Goal: Task Accomplishment & Management: Complete application form

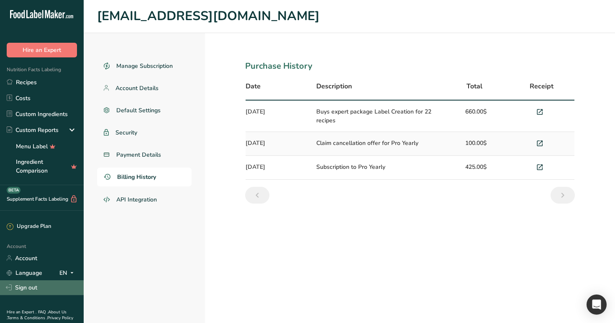
click at [54, 282] on link "Sign out" at bounding box center [42, 287] width 84 height 15
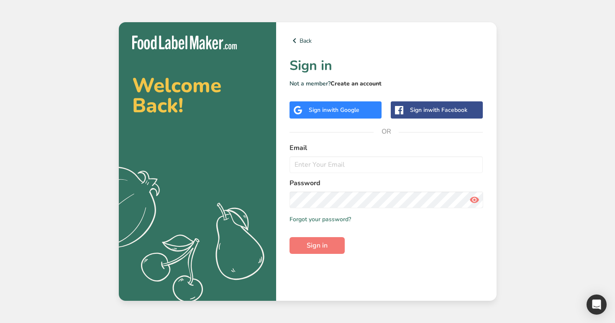
click at [349, 82] on link "Create an account" at bounding box center [356, 84] width 51 height 8
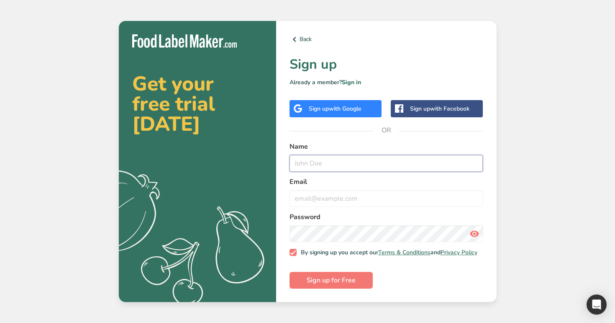
click at [328, 163] on input "text" at bounding box center [387, 163] width 194 height 17
type input "demo1"
click at [340, 196] on input "email" at bounding box center [387, 198] width 194 height 17
paste input "demo1"
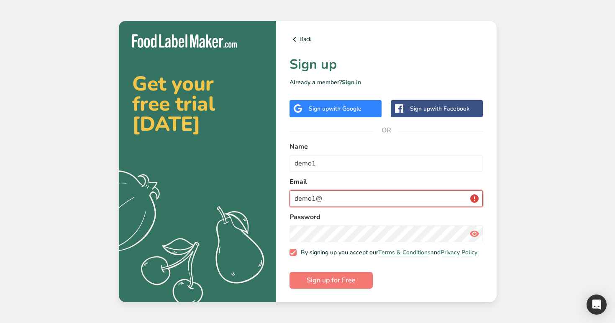
paste input "demo1"
type input "[EMAIL_ADDRESS][DOMAIN_NAME]"
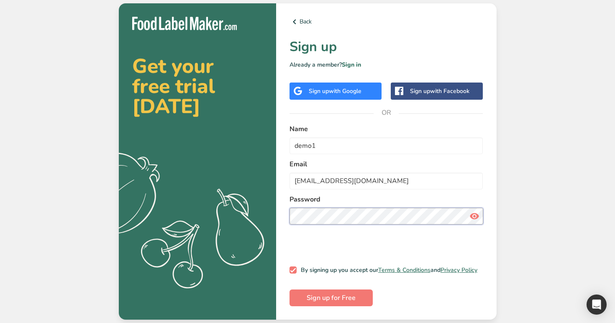
click at [290, 289] on button "Sign up for Free" at bounding box center [331, 297] width 83 height 17
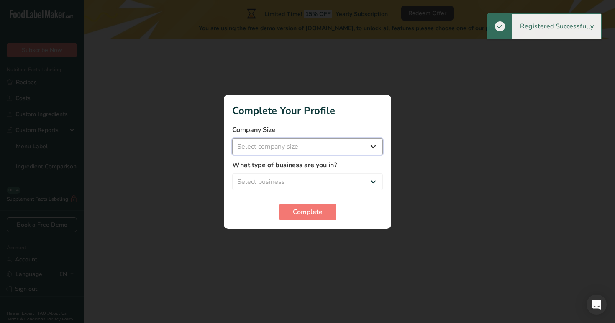
click at [288, 146] on select "Select company size Over 500 Employees test 1 1 Fewer than 10 Employees Fewer t…" at bounding box center [307, 146] width 151 height 17
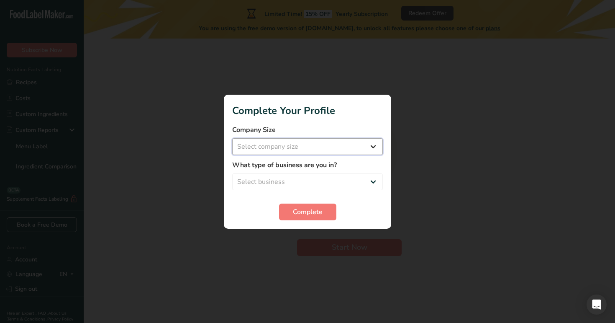
select select "20"
click at [315, 185] on select "Select business Packaged Food Manufacturer Restaurant & Cafe Bakery Meal Plans …" at bounding box center [307, 181] width 151 height 17
select select "4"
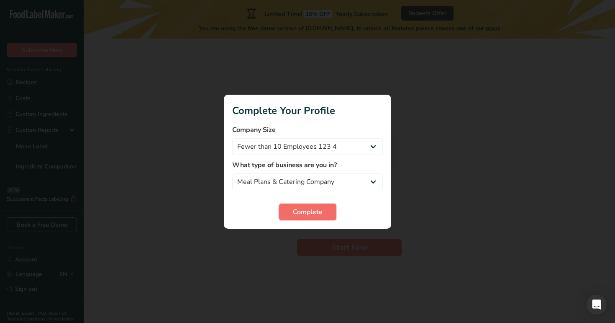
click at [297, 212] on span "Complete" at bounding box center [308, 212] width 30 height 10
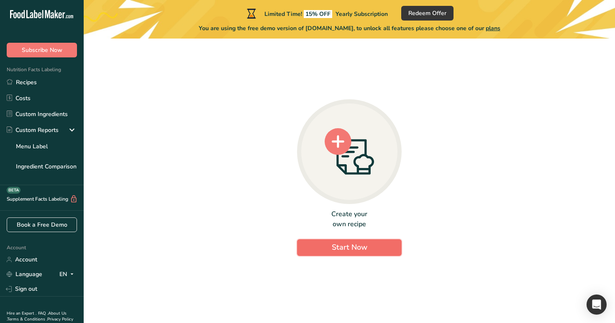
click at [330, 246] on button "Start Now" at bounding box center [349, 247] width 105 height 17
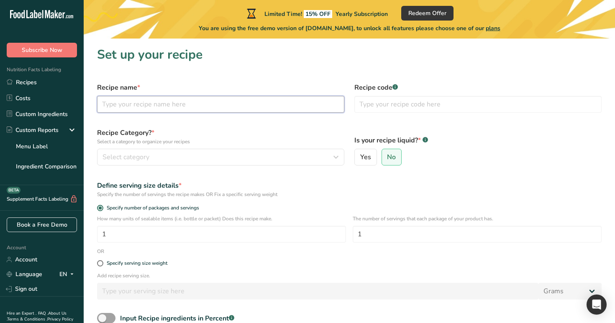
click at [259, 110] on input "text" at bounding box center [220, 104] width 247 height 17
paste input "demo1"
type input "demo1"
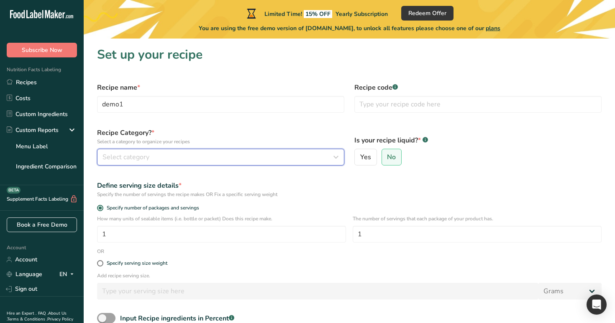
click at [254, 152] on div "Select category" at bounding box center [218, 157] width 231 height 10
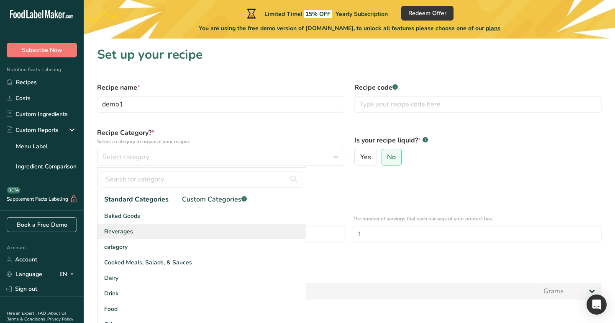
click at [251, 224] on div "Beverages" at bounding box center [201, 230] width 208 height 15
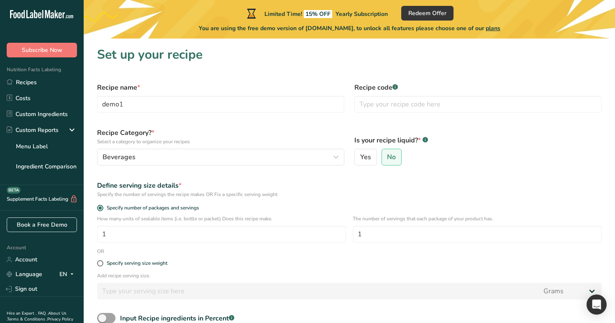
scroll to position [84, 0]
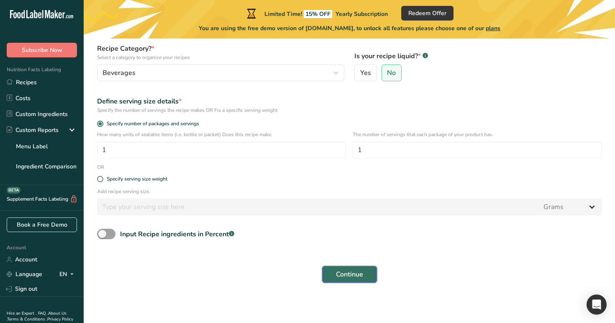
click at [341, 271] on span "Continue" at bounding box center [349, 274] width 27 height 10
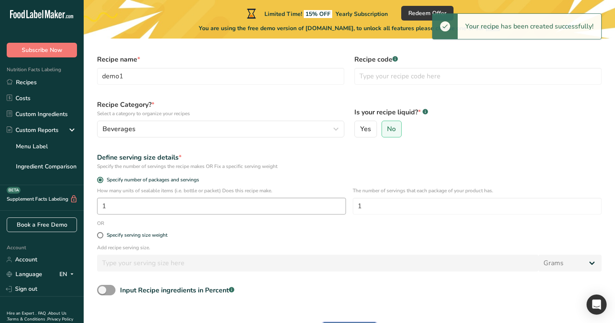
scroll to position [0, 0]
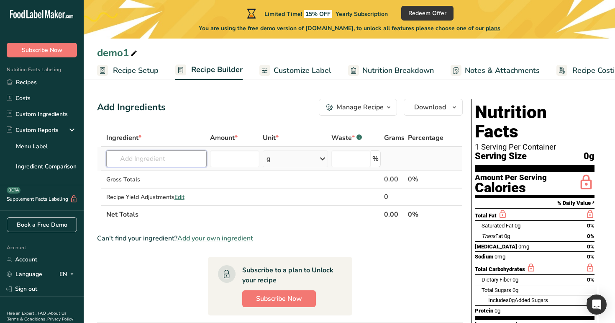
click at [174, 161] on input "text" at bounding box center [156, 158] width 101 height 17
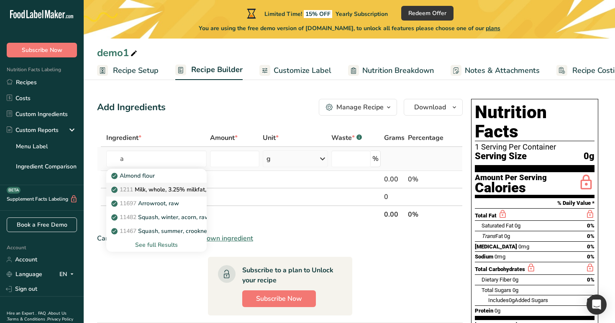
click at [169, 189] on p "1211 Milk, whole, 3.25% milkfat, without added vitamin A and [MEDICAL_DATA]" at bounding box center [224, 189] width 223 height 9
type input "Milk, whole, 3.25% milkfat, without added vitamin A and [MEDICAL_DATA]"
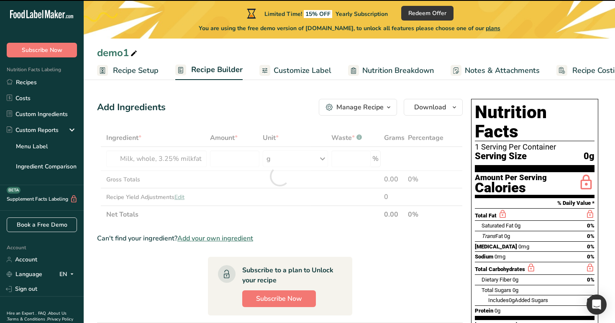
click at [230, 158] on div at bounding box center [280, 176] width 366 height 94
type input "0"
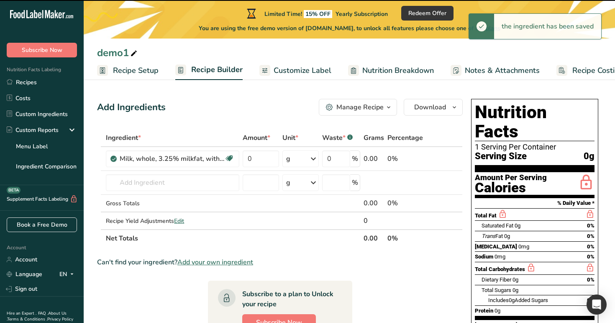
click at [230, 158] on icon at bounding box center [229, 158] width 8 height 13
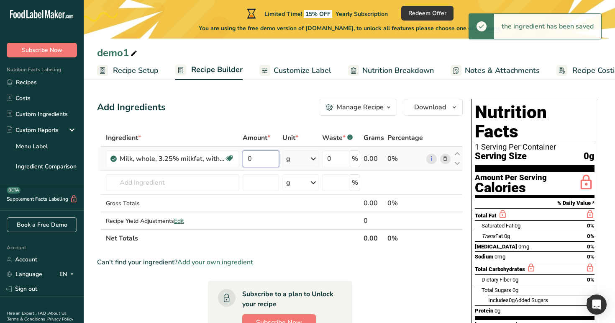
click at [270, 158] on input "0" at bounding box center [261, 158] width 36 height 17
type input "100"
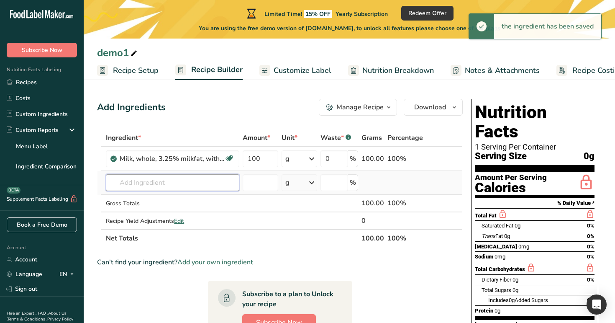
click at [208, 182] on div "Ingredient * Amount * Unit * Waste * .a-a{fill:#347362;}.b-a{fill:#fff;} Grams …" at bounding box center [280, 188] width 366 height 118
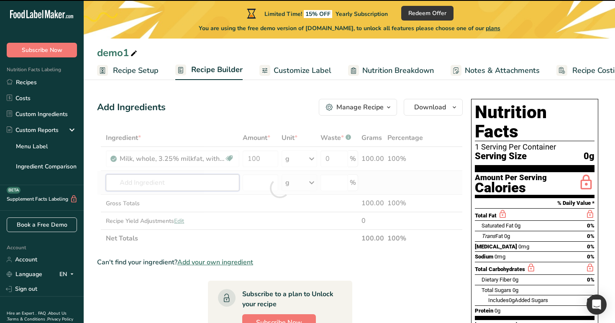
type input "e"
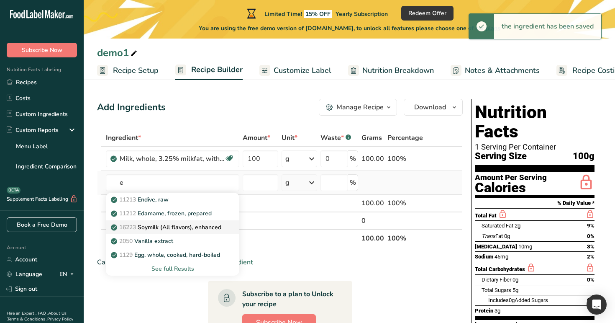
click at [209, 230] on p "16223 Soymilk (All flavors), enhanced" at bounding box center [167, 227] width 109 height 9
type input "Soymilk (All flavors), enhanced"
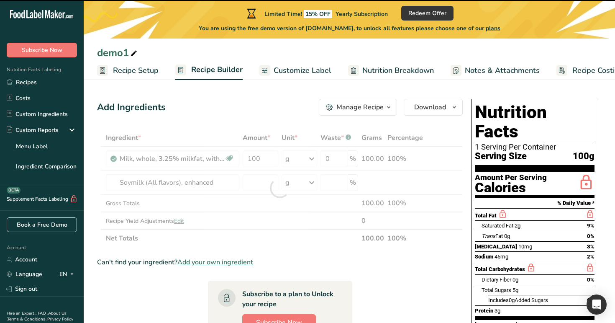
click at [256, 185] on div at bounding box center [280, 188] width 366 height 118
type input "0"
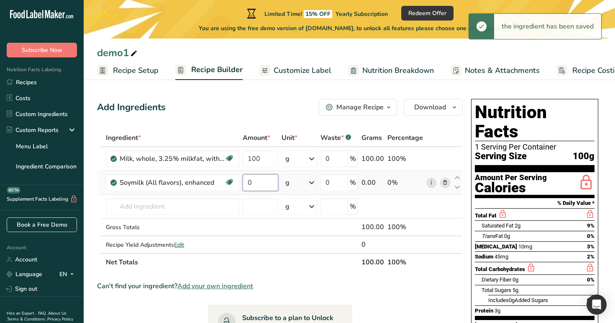
click at [265, 184] on input "0" at bounding box center [261, 182] width 36 height 17
type input "20"
click at [277, 117] on div "Add Ingredients Manage Recipe Delete Recipe Duplicate Recipe Scale Recipe Save …" at bounding box center [282, 327] width 371 height 465
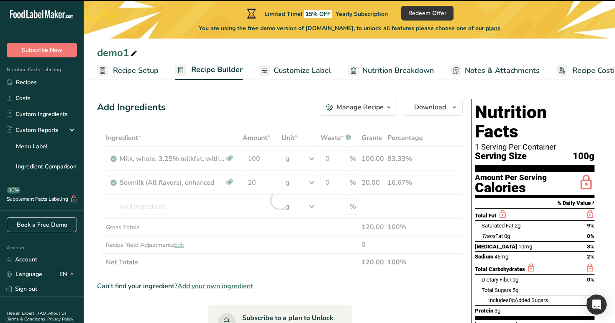
click at [189, 205] on div at bounding box center [280, 200] width 366 height 142
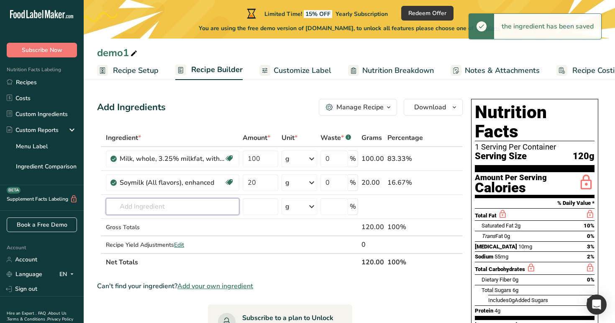
click at [189, 205] on input "text" at bounding box center [172, 206] width 133 height 17
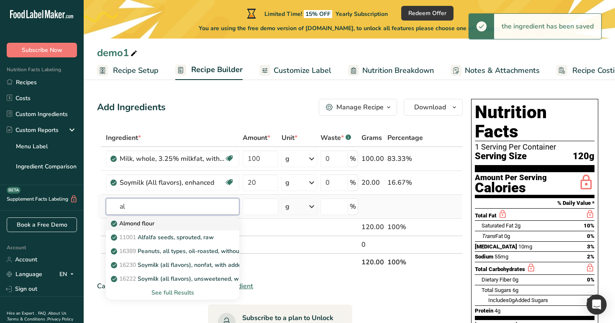
type input "al"
click at [183, 225] on div "Almond flour" at bounding box center [166, 223] width 107 height 9
type input "Almond flour"
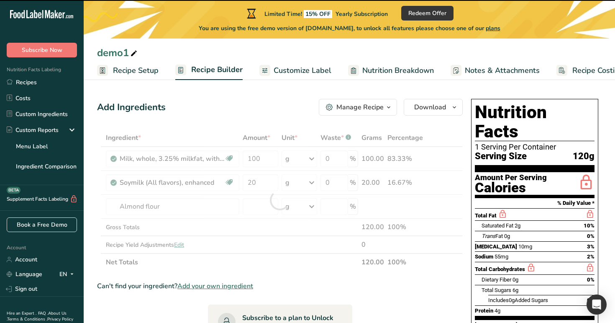
type input "0"
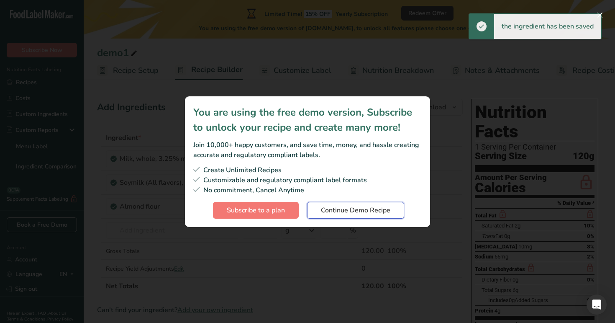
click at [330, 211] on span "Continue Demo Recipe" at bounding box center [355, 210] width 69 height 10
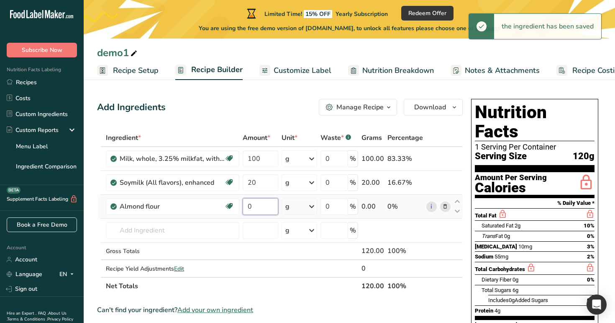
click at [263, 211] on input "0" at bounding box center [261, 206] width 36 height 17
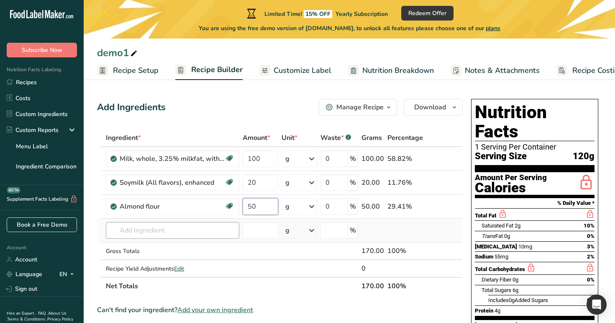
type input "50"
click at [186, 235] on div "Ingredient * Amount * Unit * Waste * .a-a{fill:#347362;}.b-a{fill:#fff;} Grams …" at bounding box center [280, 212] width 366 height 166
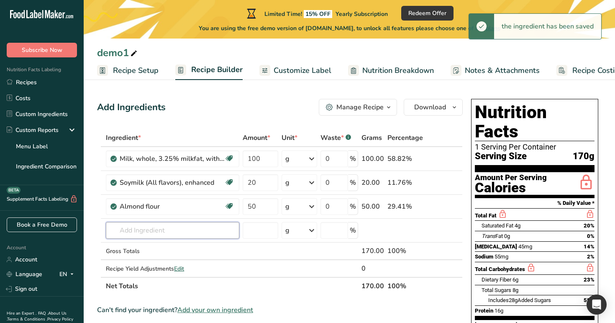
click at [178, 234] on input "text" at bounding box center [172, 230] width 133 height 17
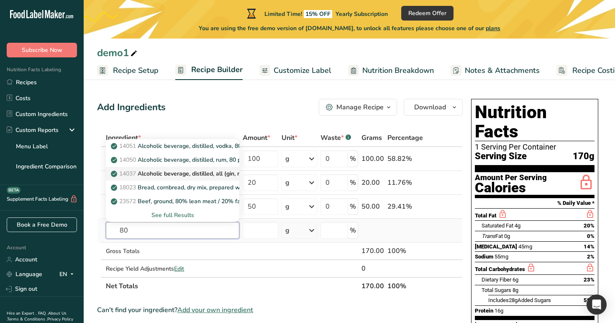
type input "80"
click at [183, 171] on p "14037 Alcoholic beverage, distilled, all (gin, rum, vodka, whiskey) 80 proof" at bounding box center [215, 173] width 205 height 9
type input "Alcoholic beverage, distilled, all (gin, rum, vodka, whiskey) 80 proof"
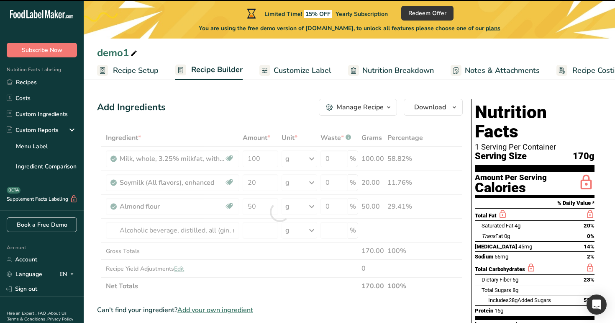
type input "0"
type input "50"
type input "0"
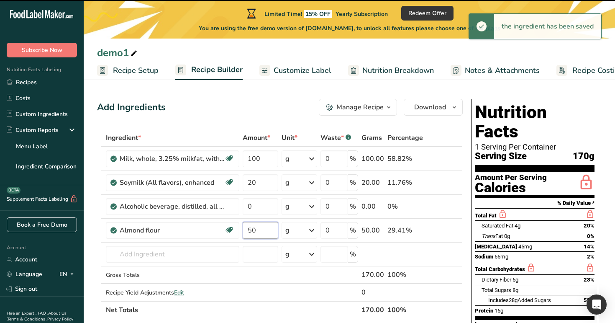
click at [262, 231] on input "50" at bounding box center [261, 230] width 36 height 17
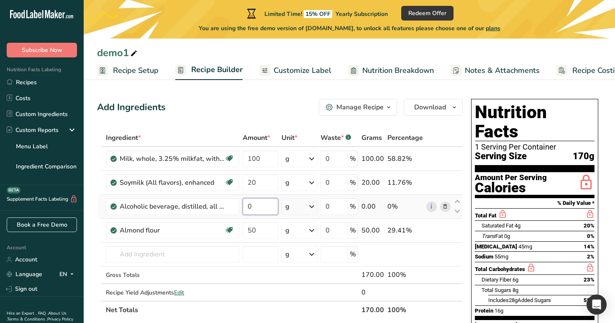
click at [262, 208] on div "Ingredient * Amount * Unit * Waste * .a-a{fill:#347362;}.b-a{fill:#fff;} Grams …" at bounding box center [280, 224] width 366 height 190
type input "70"
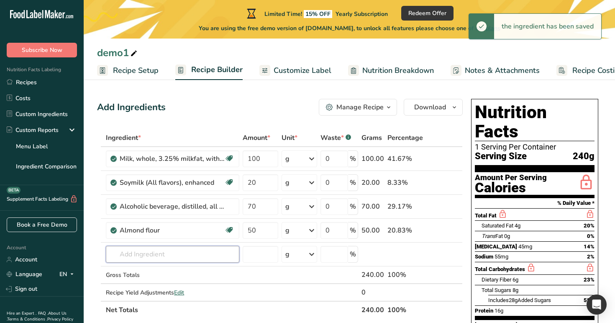
click at [193, 255] on input "text" at bounding box center [172, 254] width 133 height 17
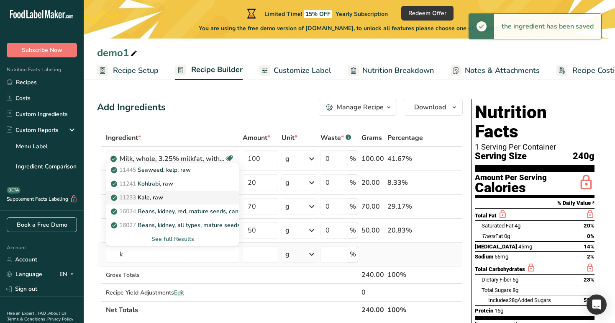
click at [185, 199] on div "11233 Kale, raw" at bounding box center [166, 197] width 107 height 9
type input "Kale, raw"
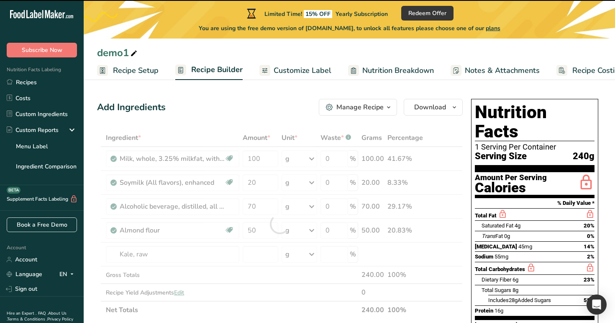
type input "0"
type input "100"
type input "20"
type input "70"
type input "50"
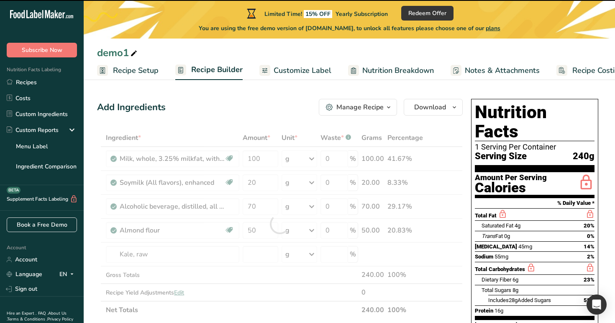
type input "0"
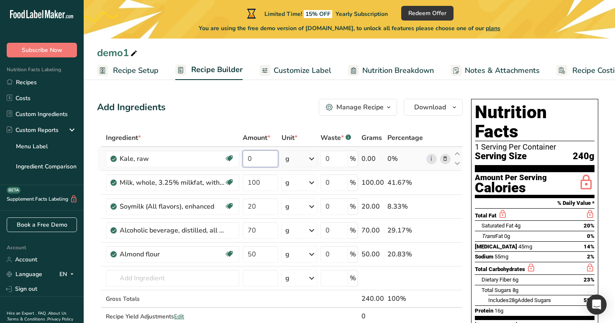
click at [272, 159] on input "0" at bounding box center [261, 158] width 36 height 17
type input "88"
